Goal: Transaction & Acquisition: Purchase product/service

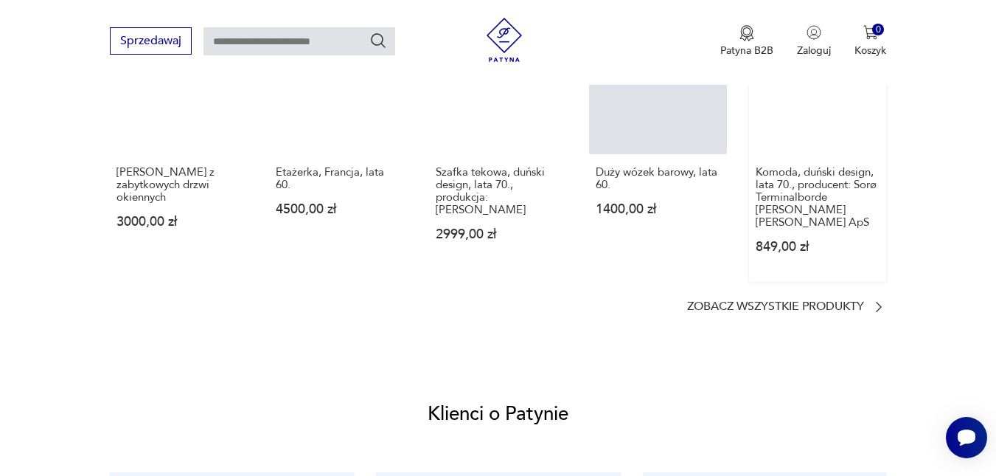
scroll to position [1254, 0]
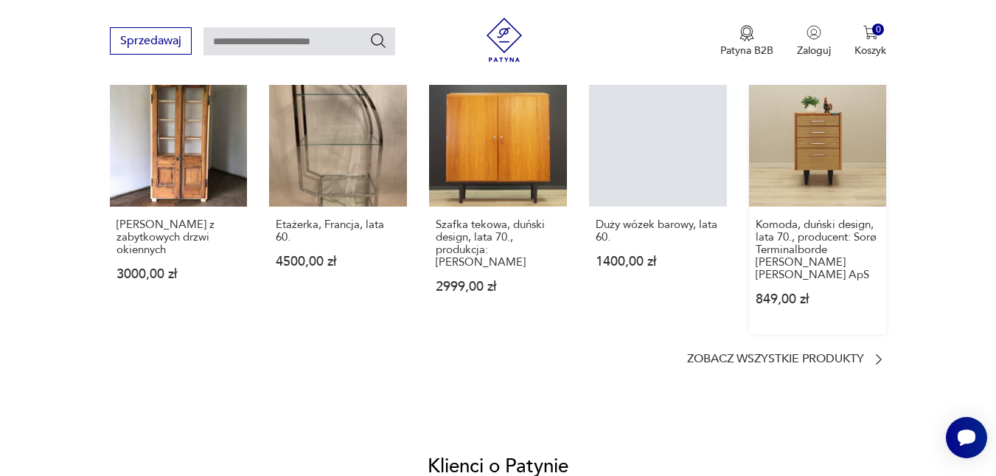
click at [844, 153] on link "Komoda, duński design, lata 70., producent: Sorø Terminalborde [PERSON_NAME] [P…" at bounding box center [818, 201] width 138 height 265
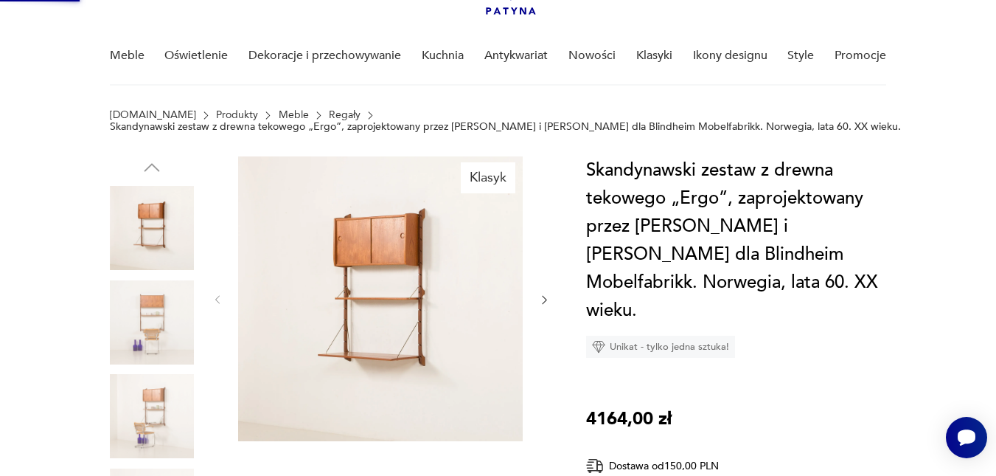
scroll to position [0, 0]
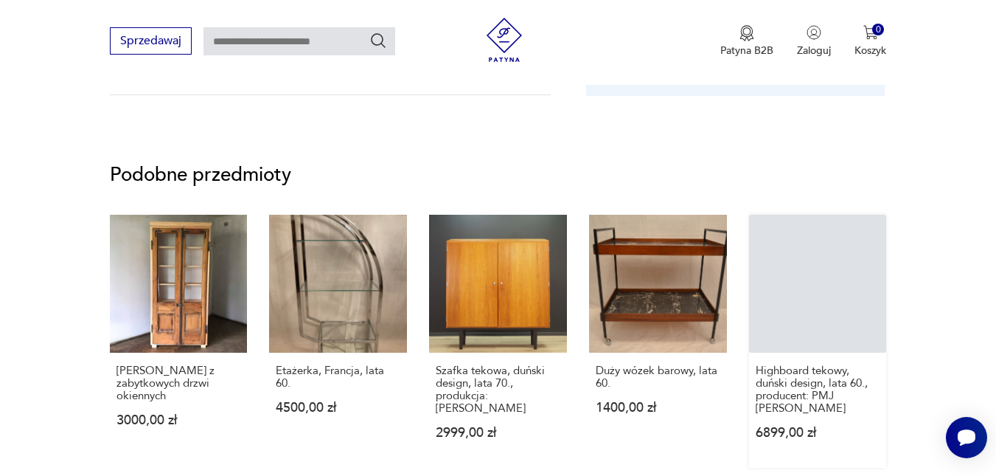
scroll to position [1180, 0]
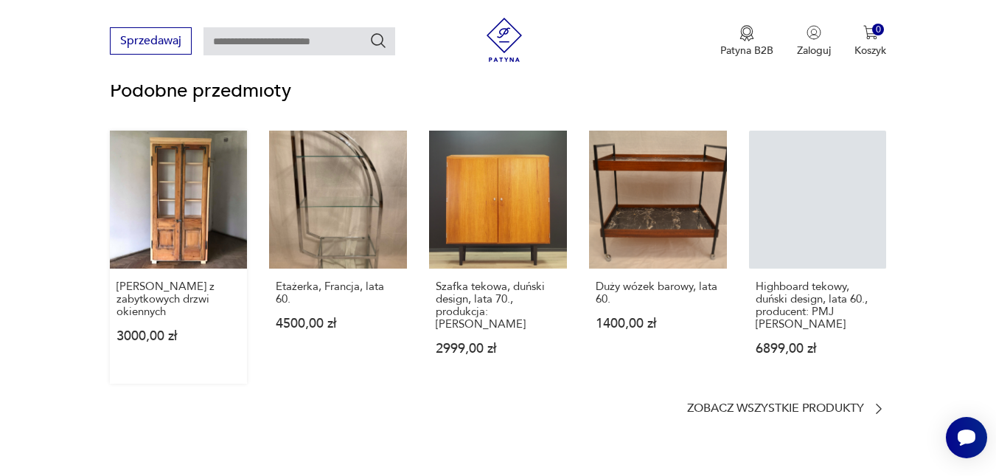
click at [191, 201] on link "[PERSON_NAME] z zabytkowych drzwi okiennych 3000,00 zł" at bounding box center [179, 257] width 138 height 253
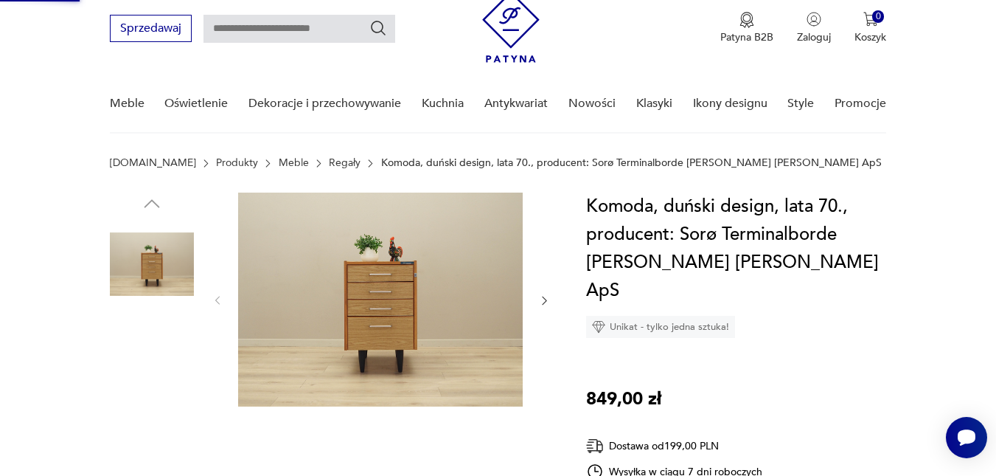
scroll to position [0, 0]
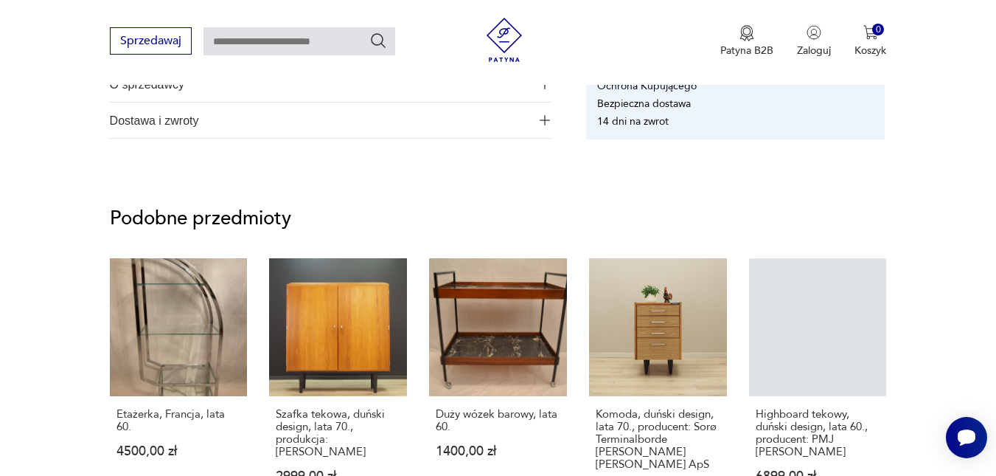
scroll to position [1106, 0]
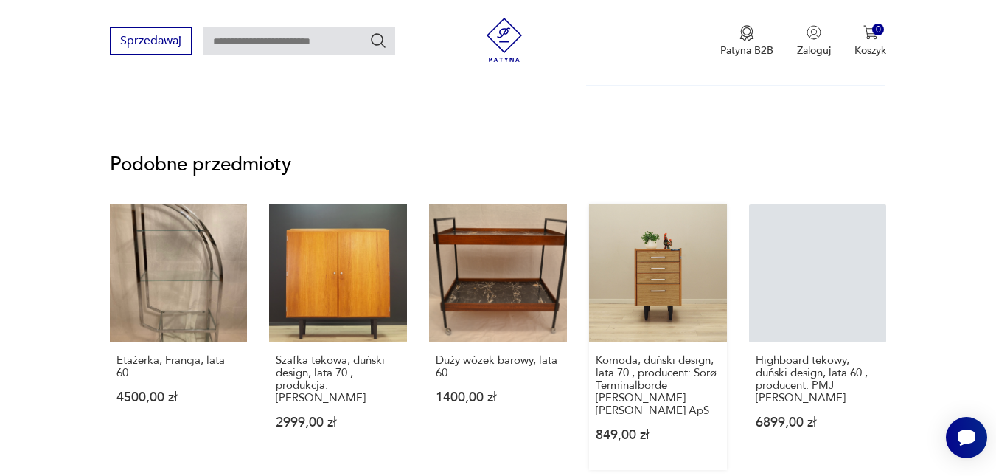
click at [712, 257] on link "Komoda, duński design, lata 70., producent: Sorø Terminalborde [PERSON_NAME] [P…" at bounding box center [658, 336] width 138 height 265
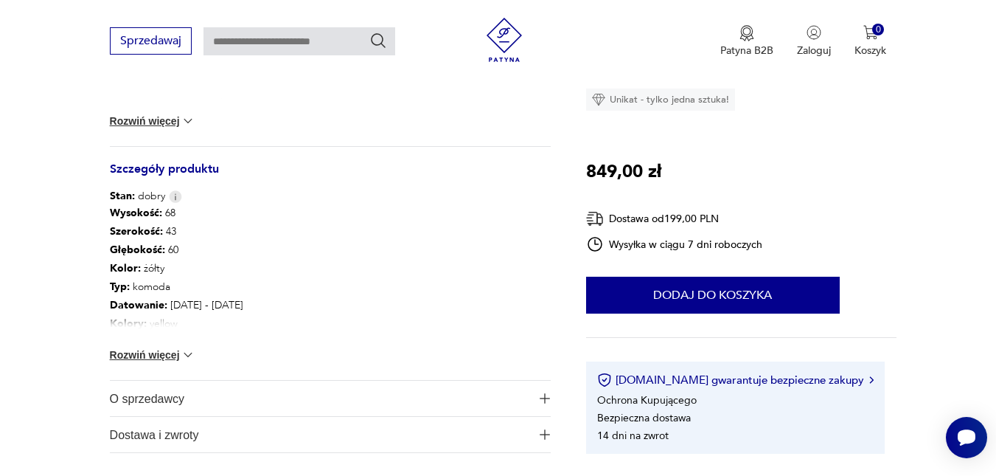
scroll to position [737, 0]
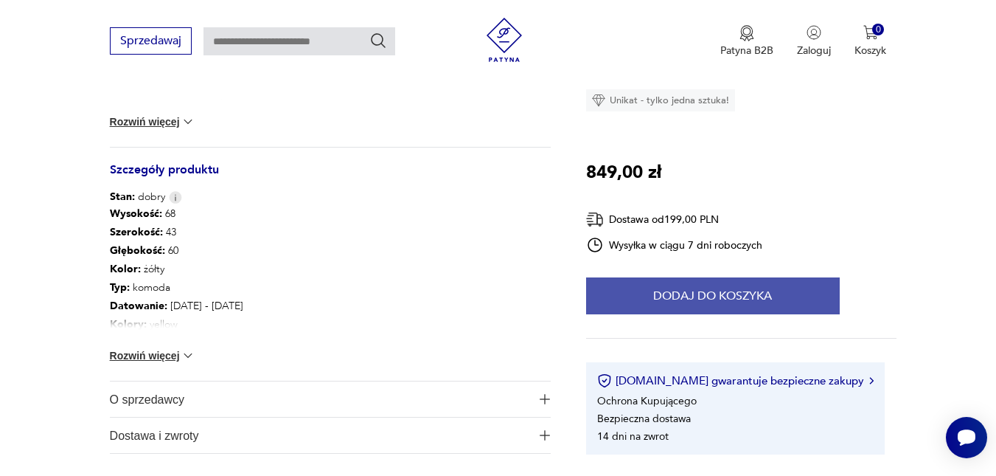
click at [782, 277] on button "Dodaj do koszyka" at bounding box center [713, 295] width 254 height 37
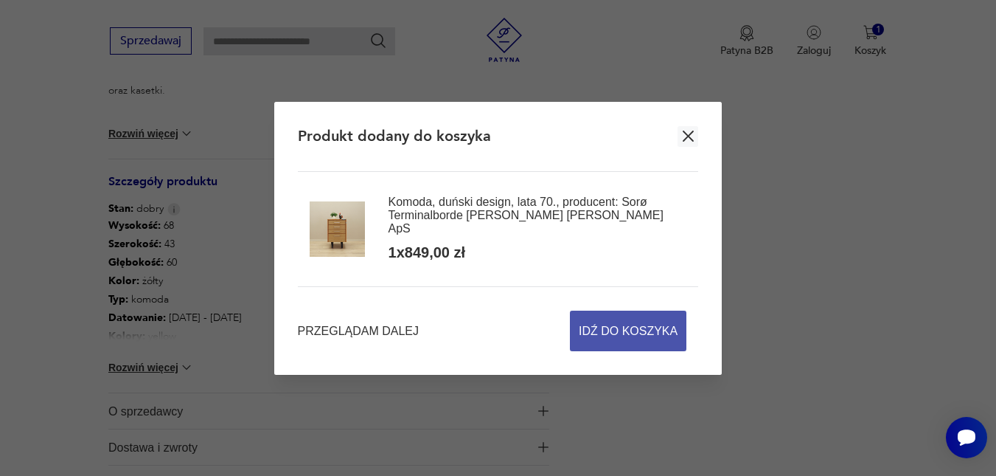
click at [662, 330] on span "Idź do koszyka" at bounding box center [628, 330] width 99 height 39
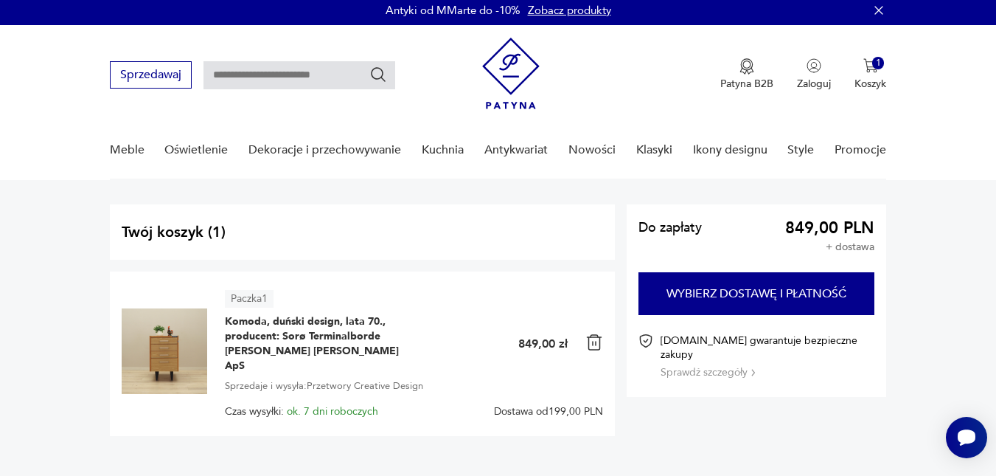
scroll to position [4, 0]
